Goal: Transaction & Acquisition: Purchase product/service

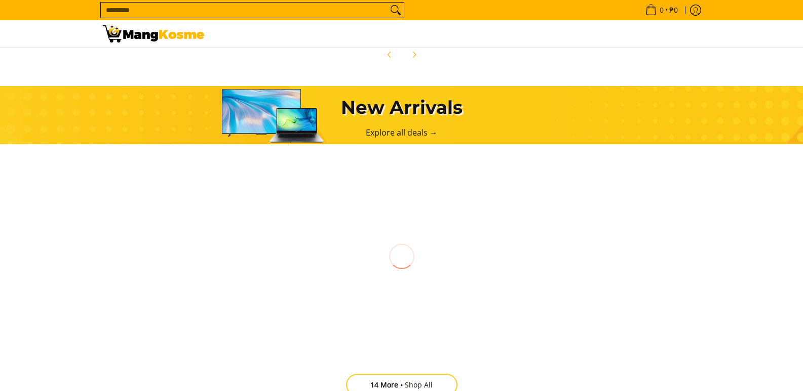
scroll to position [624, 0]
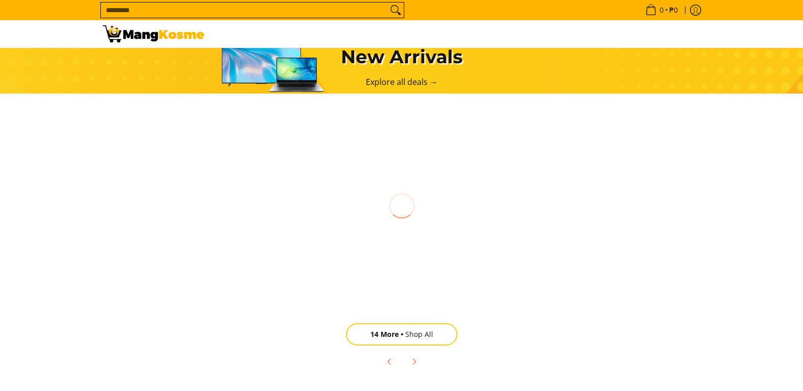
click at [802, 114] on section "New Arrivals Explore all deals → Rabbit 1.8 L Rice Cooker, Yellow (Premium) ₱79…" at bounding box center [401, 204] width 803 height 359
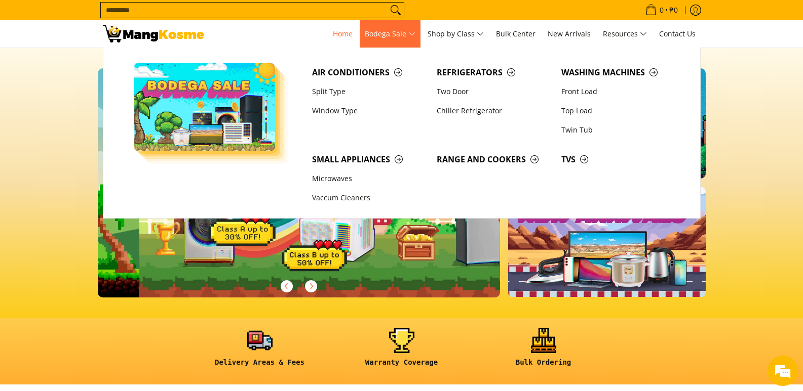
scroll to position [0, 403]
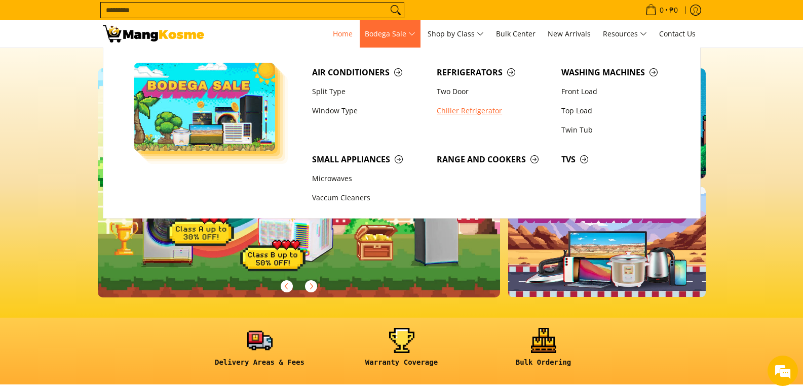
click at [480, 108] on link "Chiller Refrigerator" at bounding box center [493, 110] width 125 height 19
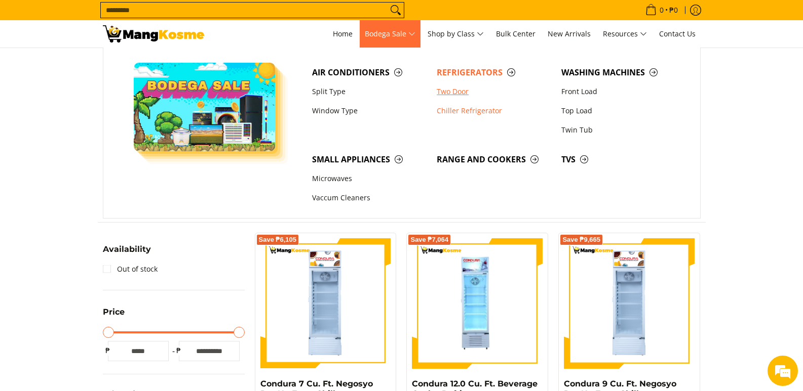
click at [450, 93] on link "Two Door" at bounding box center [493, 91] width 125 height 19
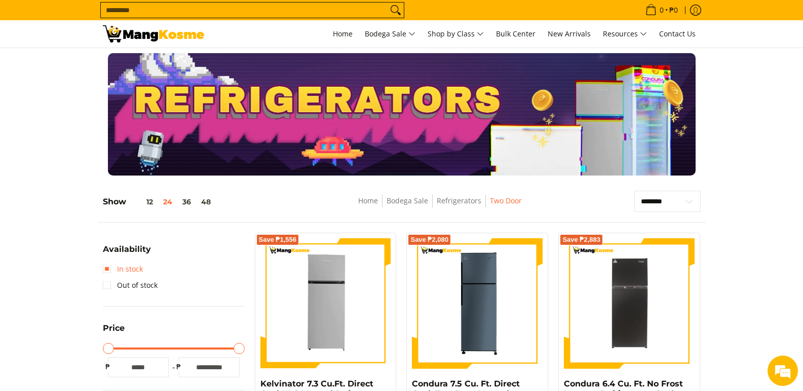
click at [131, 270] on link "In stock" at bounding box center [123, 269] width 40 height 16
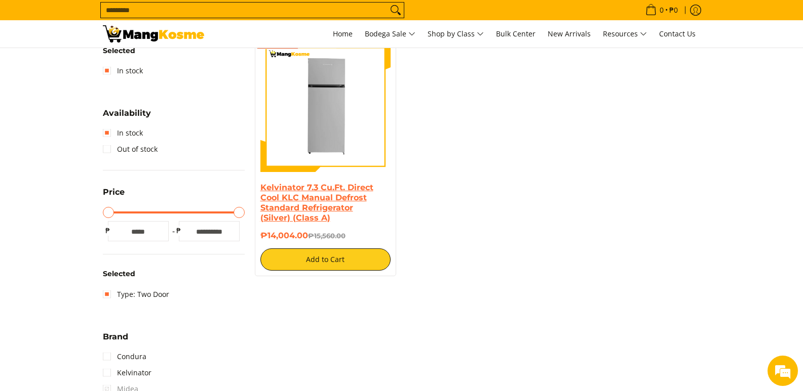
scroll to position [210, 0]
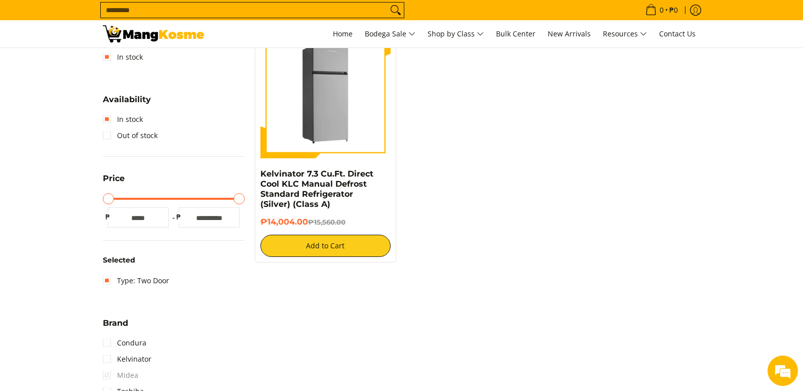
click at [341, 105] on img at bounding box center [325, 93] width 131 height 131
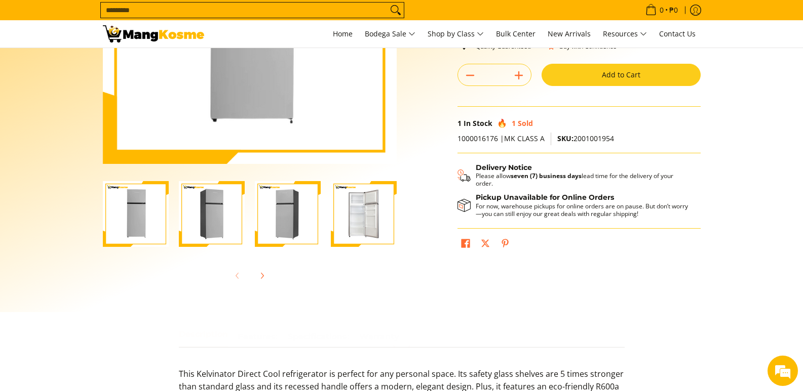
scroll to position [203, 0]
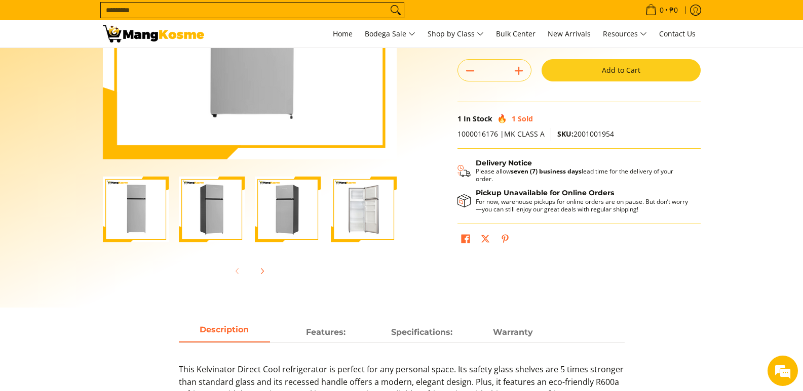
click at [384, 217] on img "Kelvinator 7.3 Cu.Ft. Direct Cool KLC Manual Defrost Standard Refrigerator (Sil…" at bounding box center [364, 210] width 66 height 66
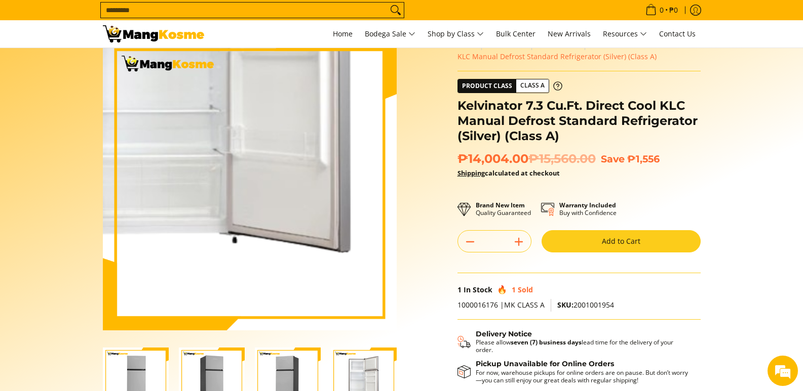
scroll to position [85, 0]
